Goal: Task Accomplishment & Management: Manage account settings

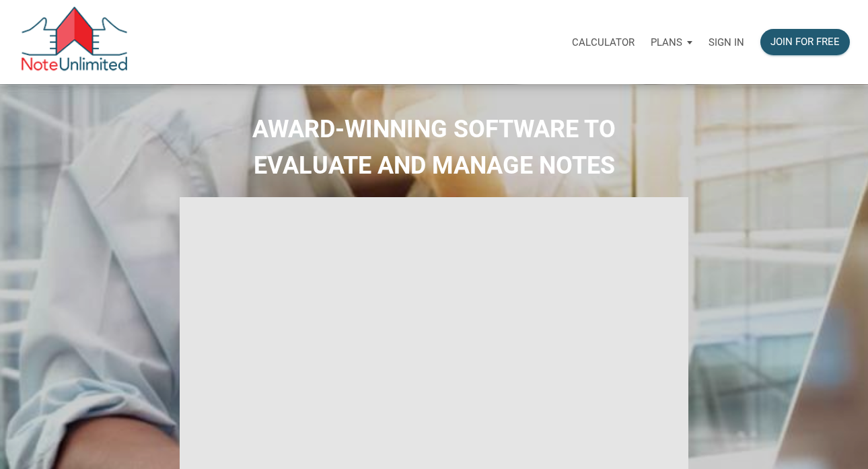
select select
type input "Introduction to new features"
select select
click at [726, 37] on p "Sign in" at bounding box center [726, 42] width 36 height 12
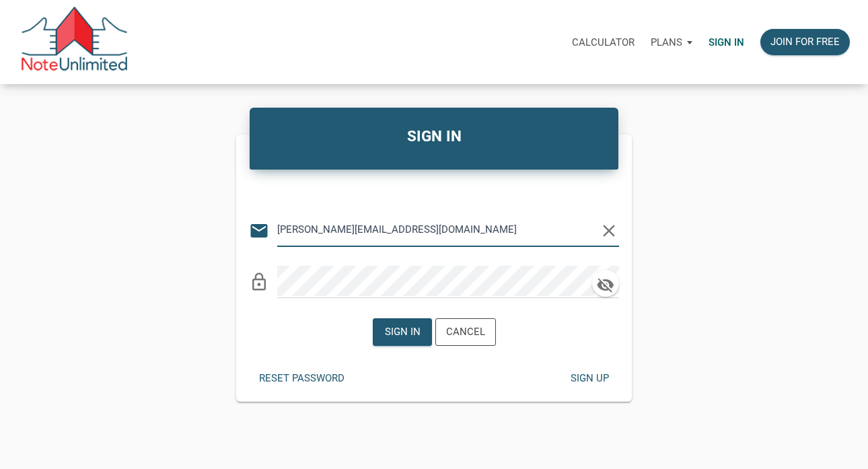
type input "[PERSON_NAME][EMAIL_ADDRESS][DOMAIN_NAME]"
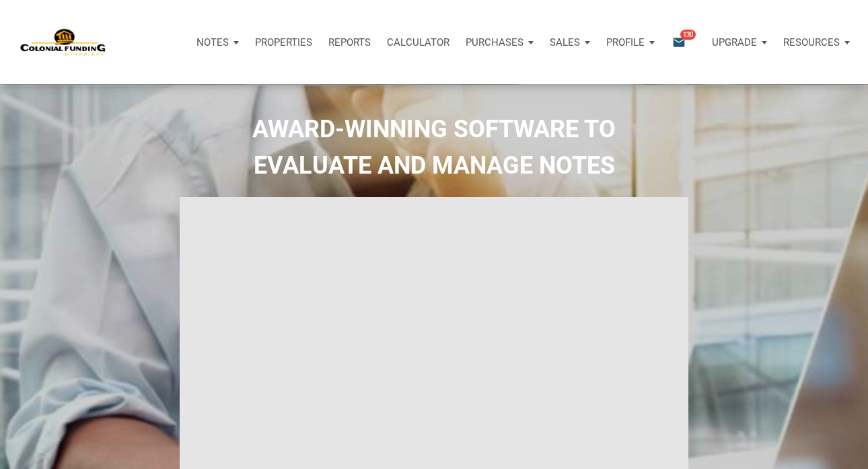
type input "Introduction to new features"
select select
